Goal: Information Seeking & Learning: Get advice/opinions

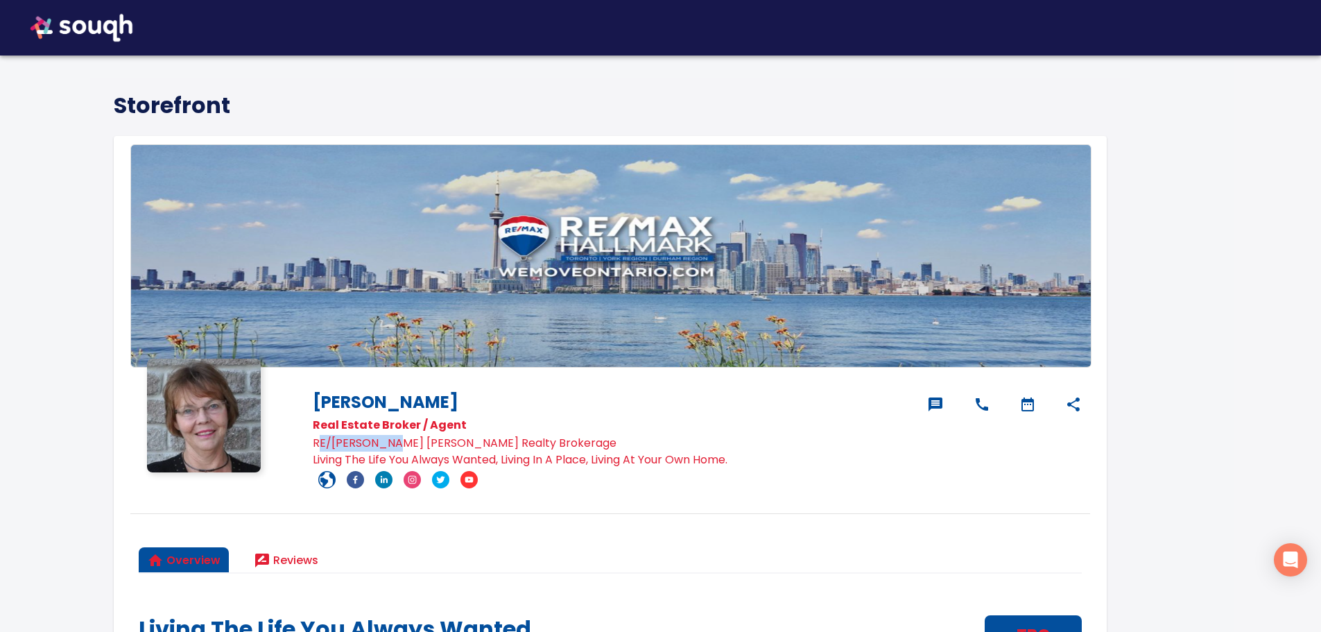
drag, startPoint x: 316, startPoint y: 440, endPoint x: 394, endPoint y: 441, distance: 77.7
click at [397, 441] on p "RE/[PERSON_NAME] [PERSON_NAME] Realty Brokerage" at bounding box center [613, 443] width 601 height 17
drag, startPoint x: 315, startPoint y: 440, endPoint x: 546, endPoint y: 444, distance: 231.0
click at [546, 444] on p "RE/[PERSON_NAME] [PERSON_NAME] Realty Brokerage" at bounding box center [613, 443] width 601 height 17
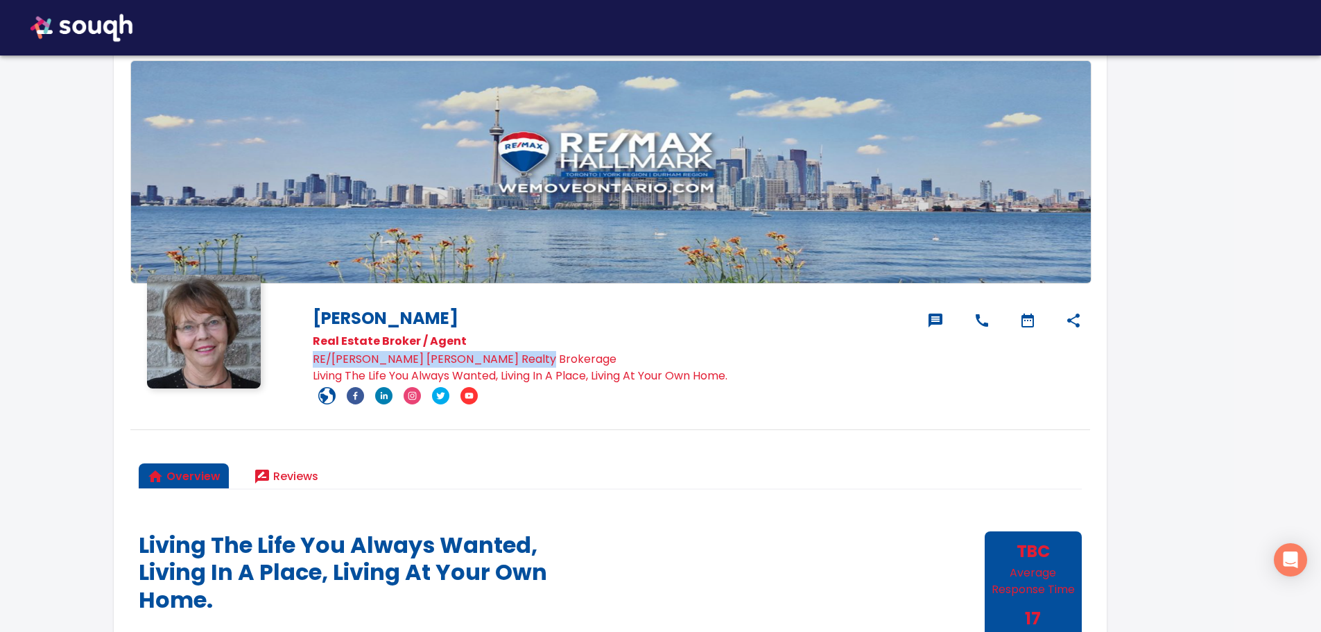
scroll to position [69, 0]
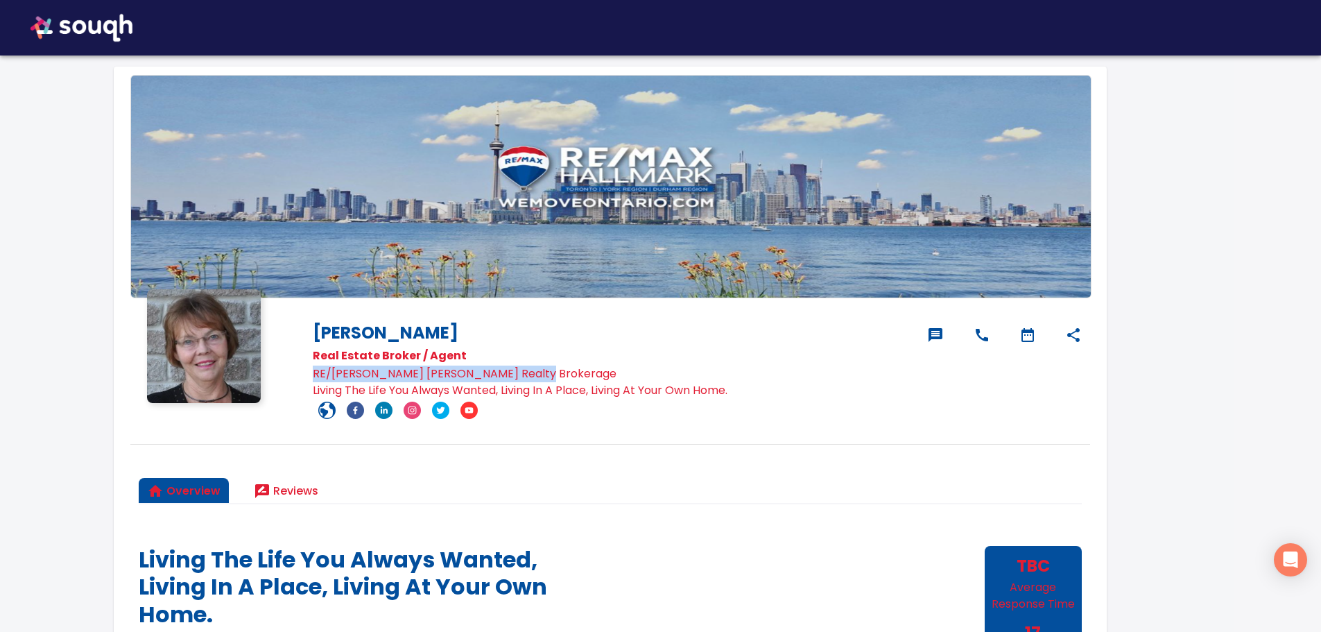
click at [463, 370] on p "RE/[PERSON_NAME] [PERSON_NAME] Realty Brokerage" at bounding box center [613, 374] width 601 height 17
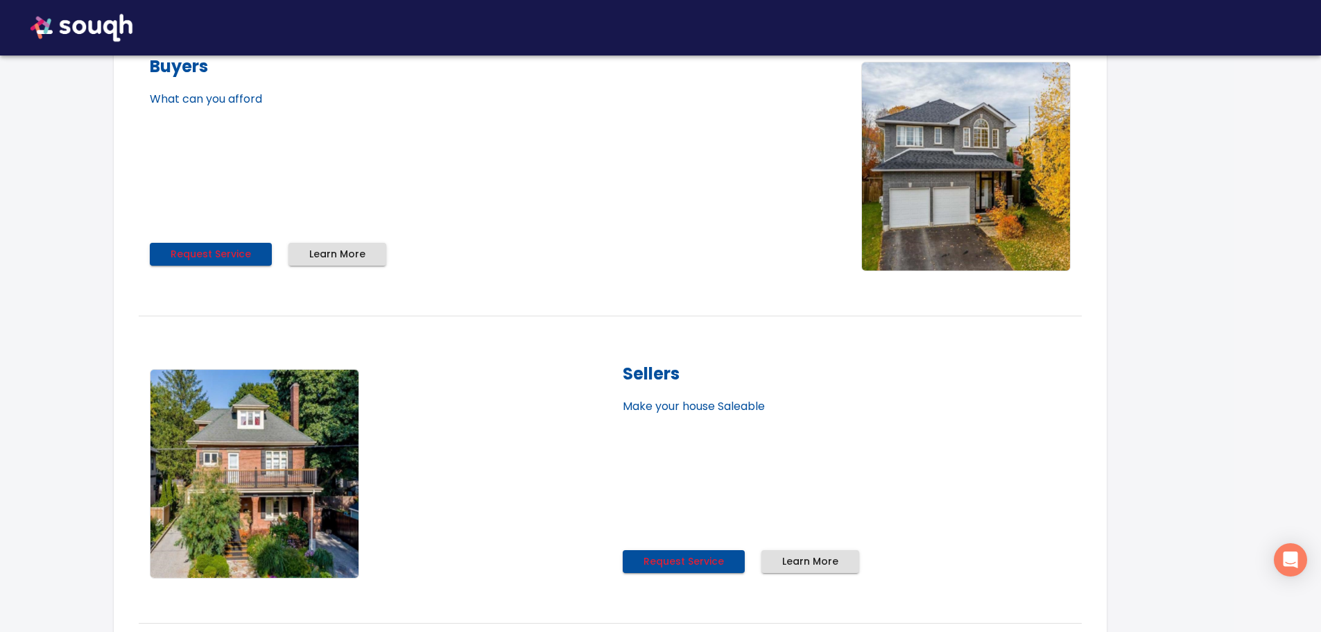
scroll to position [1041, 0]
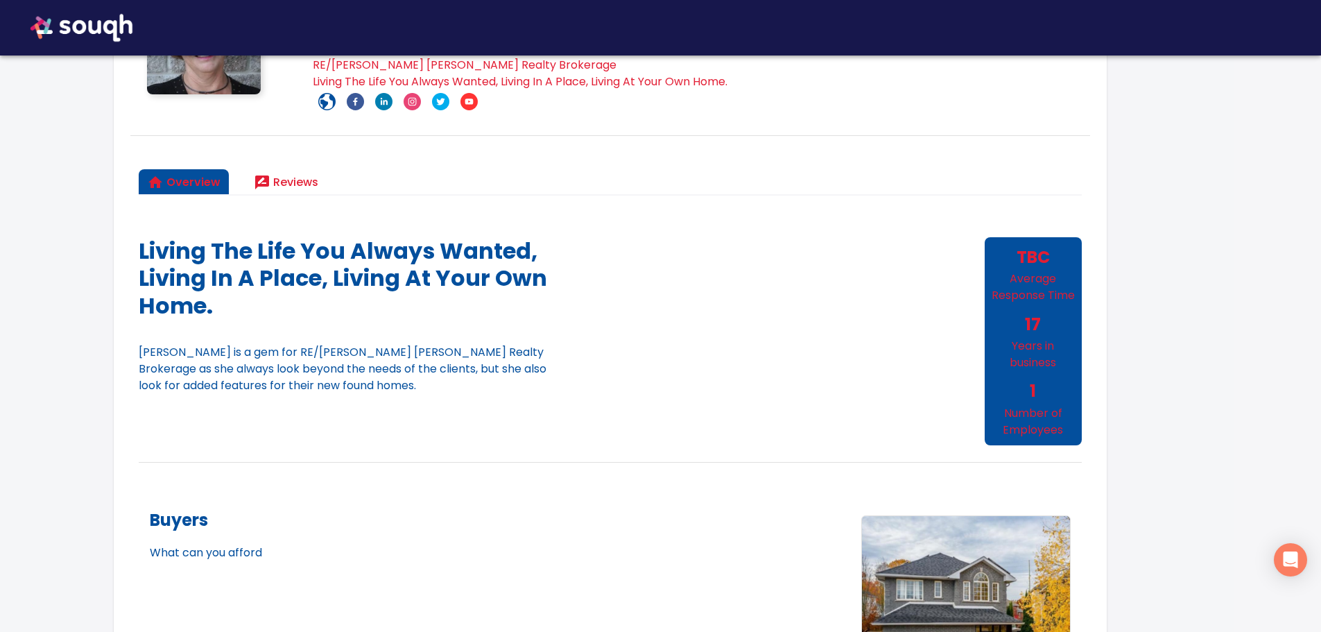
scroll to position [416, 0]
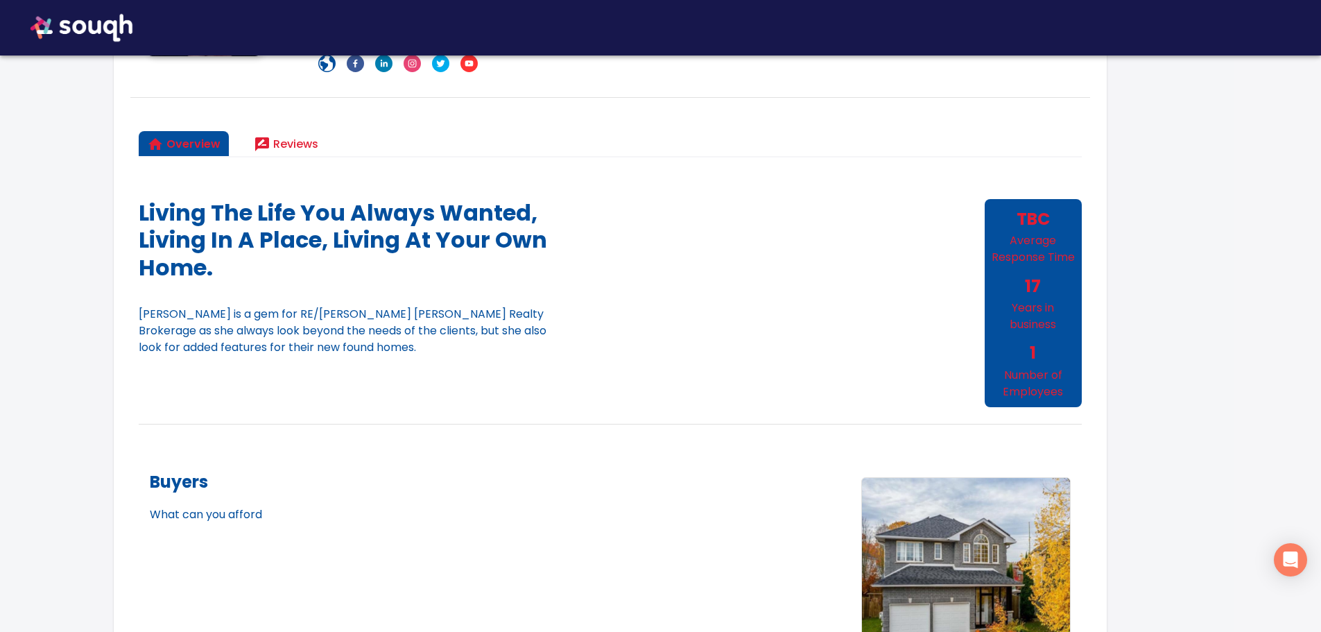
click at [298, 139] on span "Reviews" at bounding box center [286, 144] width 65 height 19
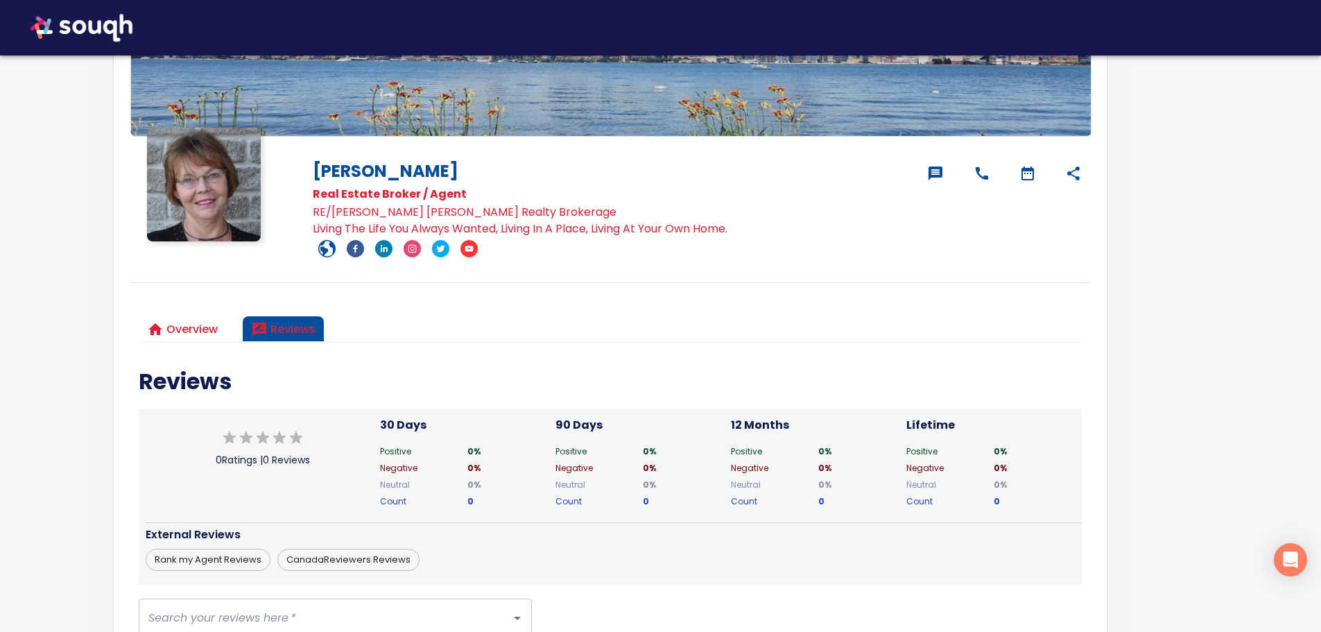
scroll to position [0, 0]
